Goal: Task Accomplishment & Management: Use online tool/utility

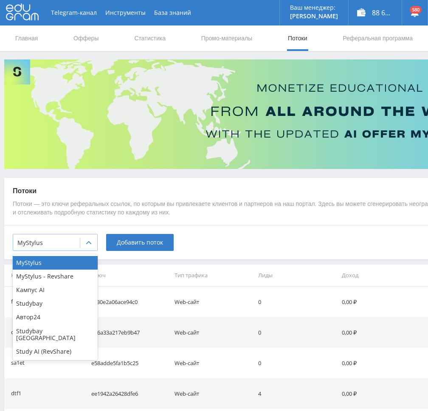
click at [87, 247] on div at bounding box center [88, 242] width 17 height 17
click at [49, 292] on div "Кампус AI" at bounding box center [55, 290] width 85 height 14
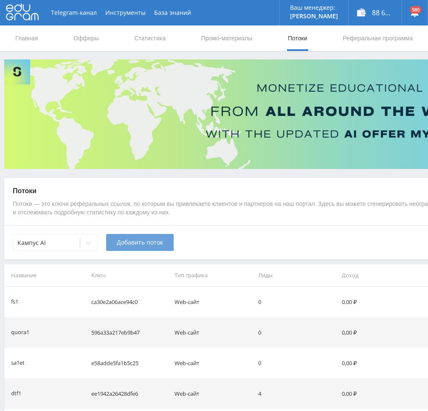
click at [132, 244] on span "Добавить поток" at bounding box center [140, 242] width 46 height 7
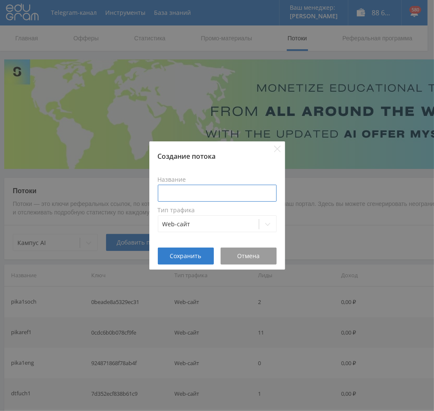
click at [195, 195] on input at bounding box center [217, 193] width 119 height 17
type input "к"
type input "p"
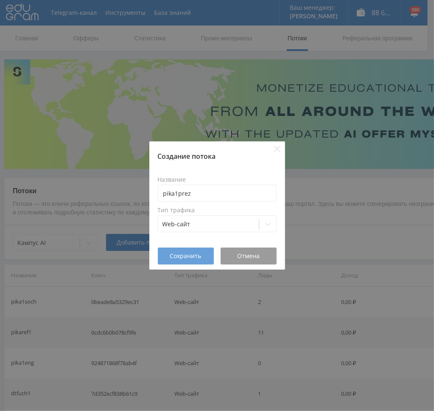
click at [190, 256] on span "Сохранить" at bounding box center [185, 256] width 31 height 7
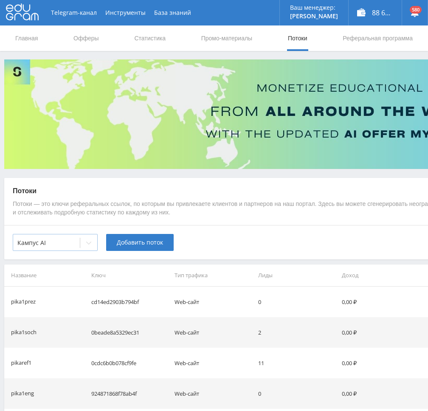
click at [85, 246] on div at bounding box center [88, 242] width 17 height 17
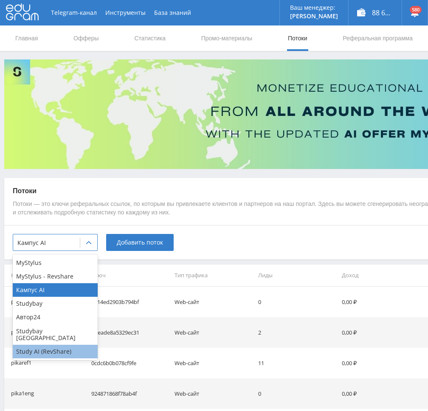
click at [56, 346] on div "Study AI (RevShare)" at bounding box center [55, 352] width 85 height 14
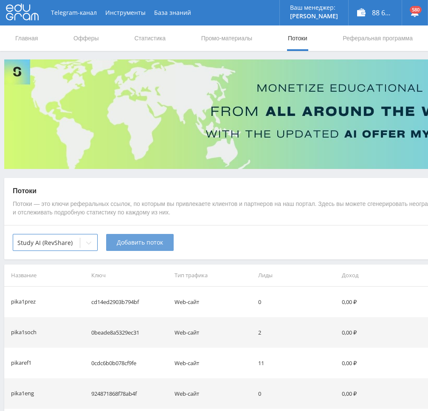
click at [125, 244] on span "Добавить поток" at bounding box center [140, 242] width 46 height 7
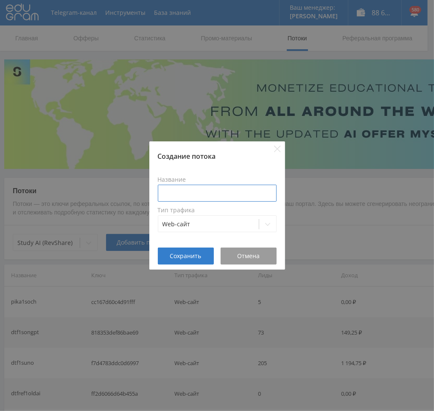
click at [194, 192] on input at bounding box center [217, 193] width 119 height 17
paste input "pika1prez"
type input "pika1prez"
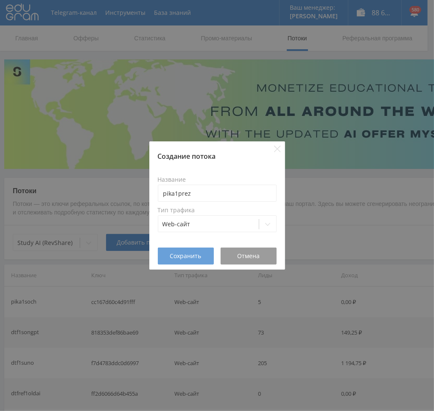
click at [188, 256] on span "Сохранить" at bounding box center [185, 256] width 31 height 7
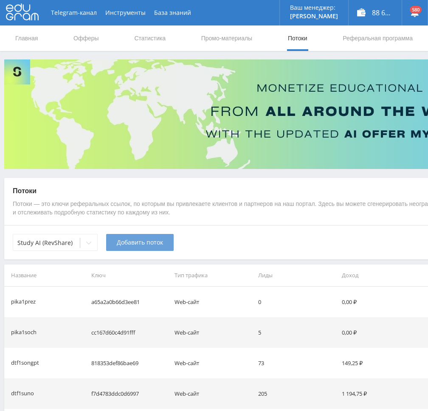
click at [139, 243] on span "Добавить поток" at bounding box center [140, 242] width 46 height 7
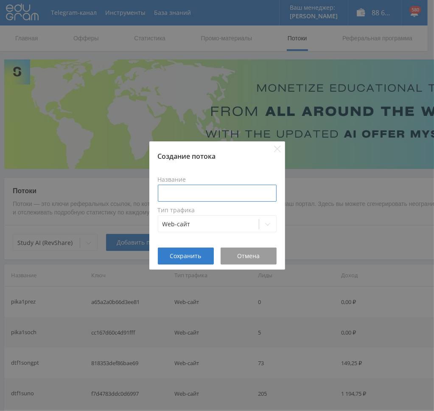
click at [183, 194] on input at bounding box center [217, 193] width 119 height 17
paste input "pika1prez"
type input "pika1prezdop"
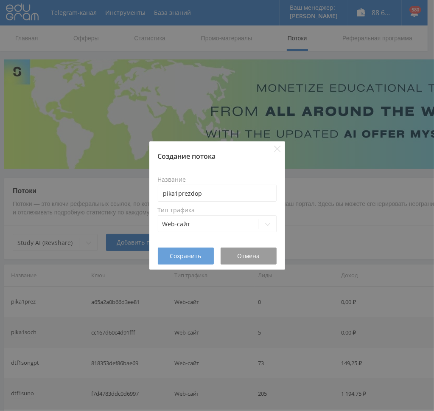
click at [187, 255] on span "Сохранить" at bounding box center [185, 256] width 31 height 7
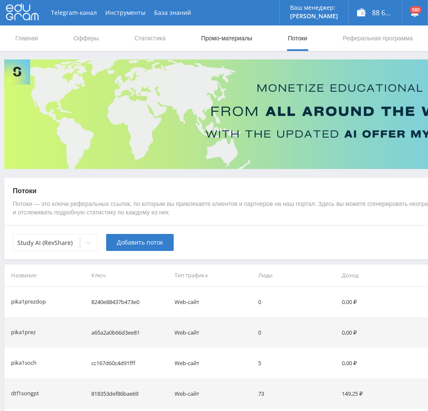
click at [222, 38] on link "Промо-материалы" at bounding box center [226, 37] width 53 height 25
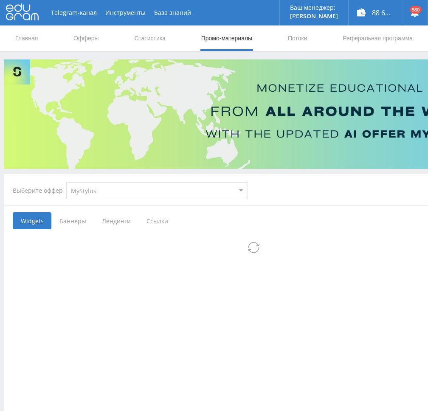
click at [104, 198] on select "MyStylus MyStylus - Revshare Кампус AI Studybay Автор24 Studybay [GEOGRAPHIC_DA…" at bounding box center [157, 190] width 182 height 17
select select "340"
click at [66, 182] on select "MyStylus MyStylus - Revshare Кампус AI Studybay Автор24 Studybay [GEOGRAPHIC_DA…" at bounding box center [157, 190] width 182 height 17
select select "340"
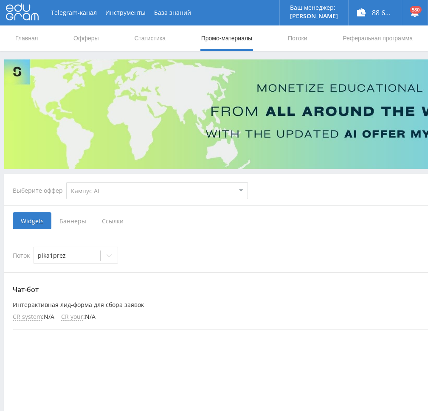
click at [110, 219] on span "Ссылки" at bounding box center [113, 220] width 38 height 17
click at [0, 0] on input "Ссылки" at bounding box center [0, 0] width 0 height 0
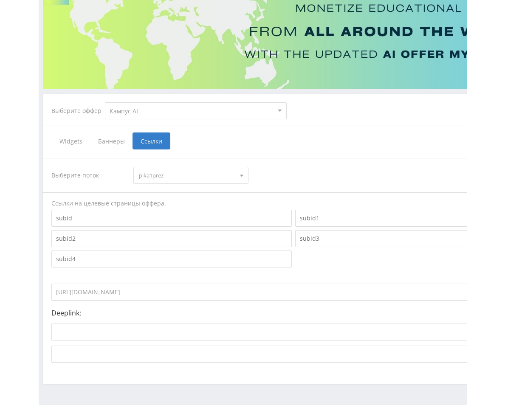
scroll to position [99, 0]
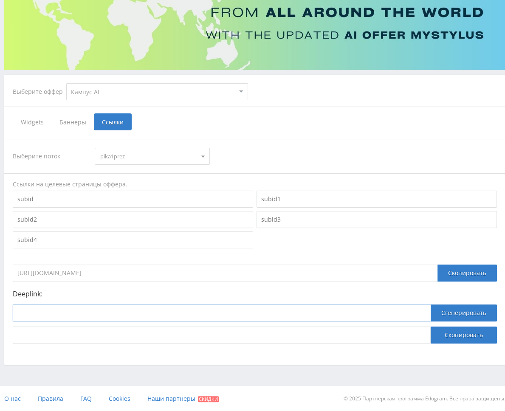
click at [242, 314] on input at bounding box center [222, 312] width 418 height 17
paste input "[URL]"
type input "[URL]"
click at [427, 312] on button "Сгенерировать" at bounding box center [463, 312] width 66 height 17
click at [427, 334] on button "Скопировать" at bounding box center [463, 334] width 66 height 17
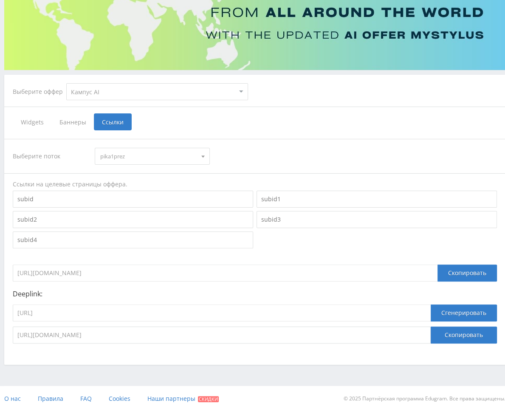
click at [111, 91] on select "MyStylus MyStylus - Revshare Кампус AI Studybay Автор24 Studybay [GEOGRAPHIC_DA…" at bounding box center [157, 91] width 182 height 17
select select "376"
click at [66, 83] on select "MyStylus MyStylus - Revshare Кампус AI Studybay Автор24 Studybay [GEOGRAPHIC_DA…" at bounding box center [157, 91] width 182 height 17
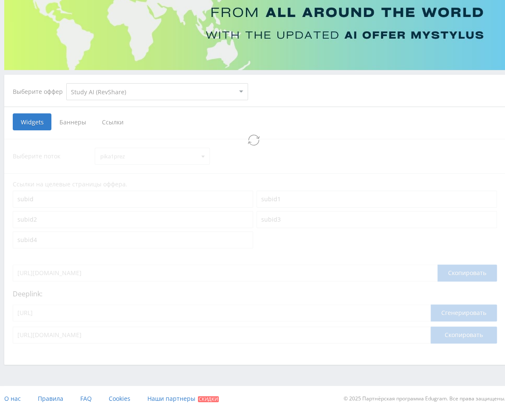
select select "376"
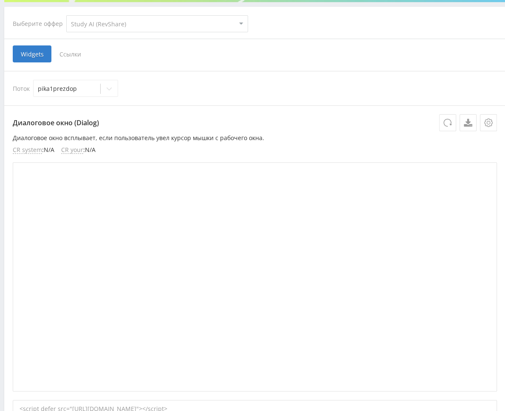
scroll to position [170, 0]
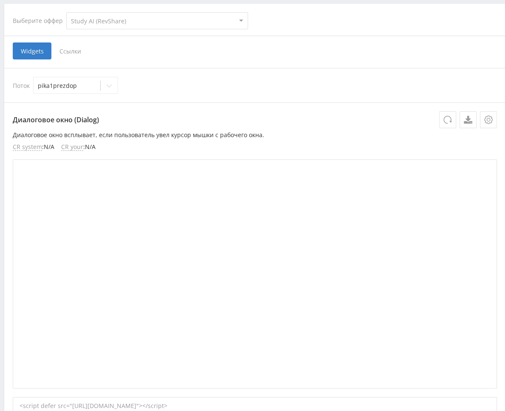
click at [73, 53] on span "Ссылки" at bounding box center [70, 50] width 38 height 17
click at [0, 0] on input "Ссылки" at bounding box center [0, 0] width 0 height 0
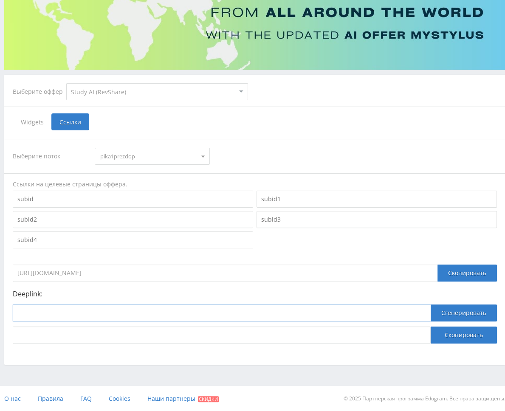
click at [119, 317] on input at bounding box center [222, 312] width 418 height 17
paste input "[URL]"
type input "[URL]"
click at [427, 312] on button "Сгенерировать" at bounding box center [463, 312] width 66 height 17
click at [427, 329] on button "Скопировать" at bounding box center [463, 334] width 66 height 17
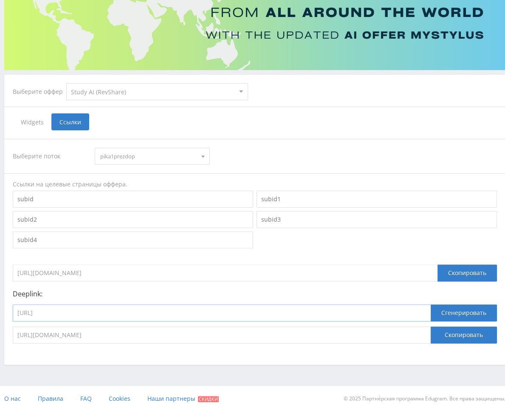
click at [157, 312] on input "[URL]" at bounding box center [222, 312] width 418 height 17
paste input "open_ai_image_bot"
type input "[URL]"
click at [427, 309] on button "Сгенерировать" at bounding box center [463, 312] width 66 height 17
click at [427, 336] on button "Скопировать" at bounding box center [463, 334] width 66 height 17
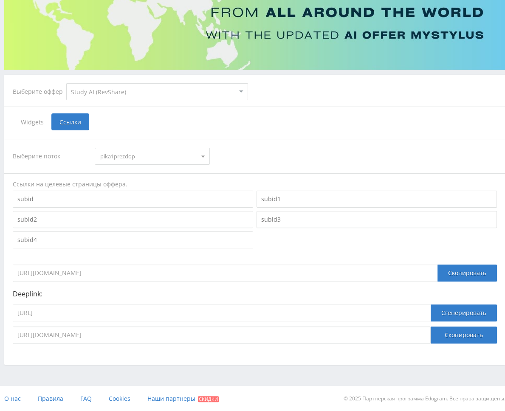
drag, startPoint x: 179, startPoint y: 159, endPoint x: 170, endPoint y: 163, distance: 9.7
click at [179, 159] on span "pika1prezdop" at bounding box center [148, 156] width 96 height 16
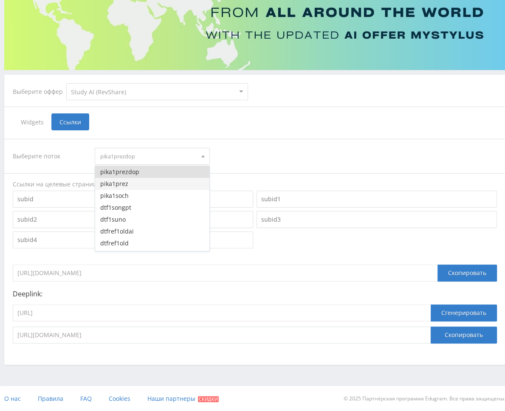
click at [121, 186] on button "pika1prez" at bounding box center [152, 184] width 114 height 12
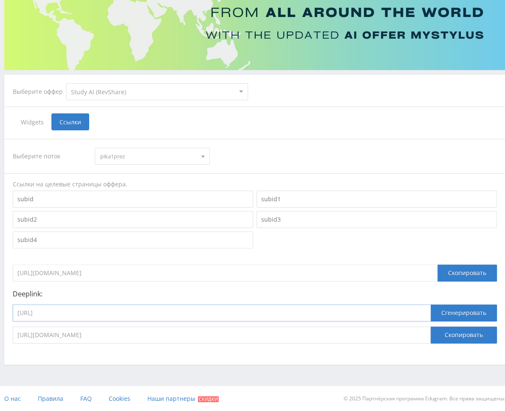
click at [154, 315] on input "[URL]" at bounding box center [222, 312] width 418 height 17
paste input "generate_presentation_plus"
type input "[URL]"
click at [427, 310] on button "Сгенерировать" at bounding box center [463, 312] width 66 height 17
click at [427, 332] on button "Скопировать" at bounding box center [463, 334] width 66 height 17
